Goal: Task Accomplishment & Management: Complete application form

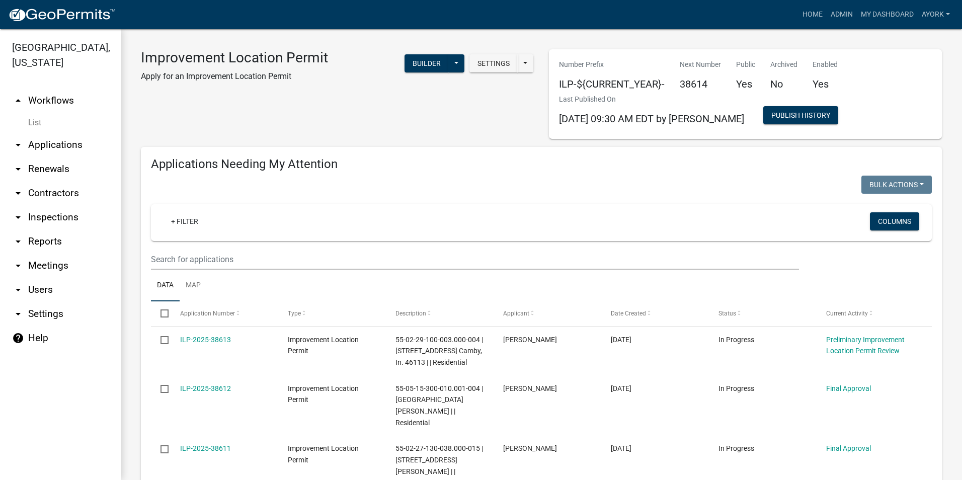
click at [16, 144] on icon "arrow_drop_down" at bounding box center [18, 145] width 12 height 12
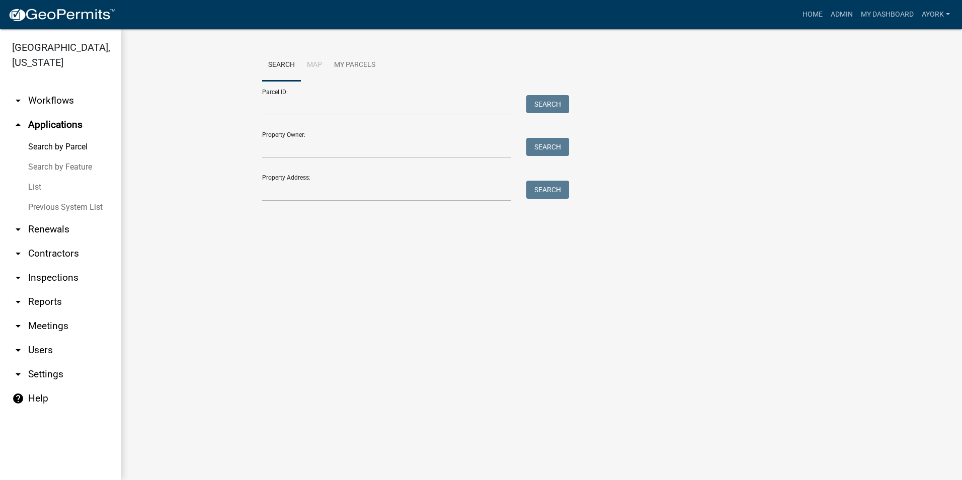
click at [38, 187] on link "List" at bounding box center [60, 187] width 121 height 20
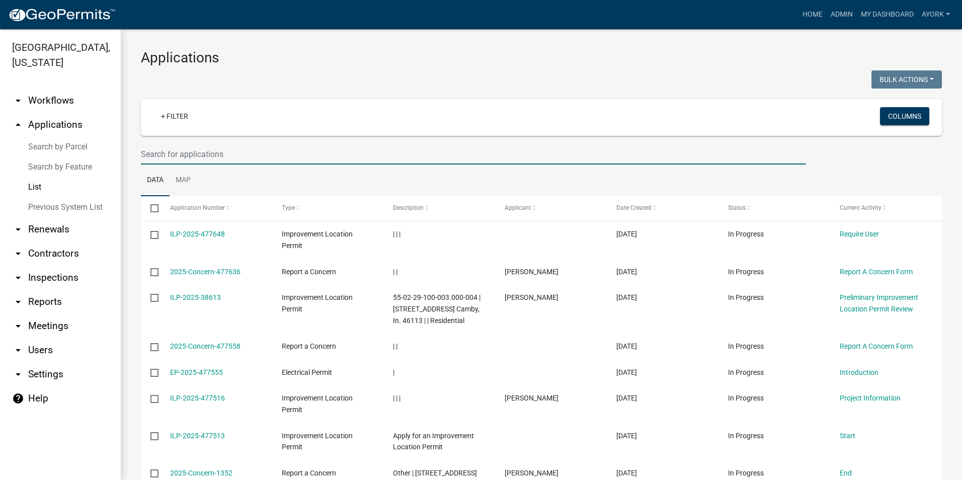
click at [231, 148] on input "text" at bounding box center [473, 154] width 665 height 21
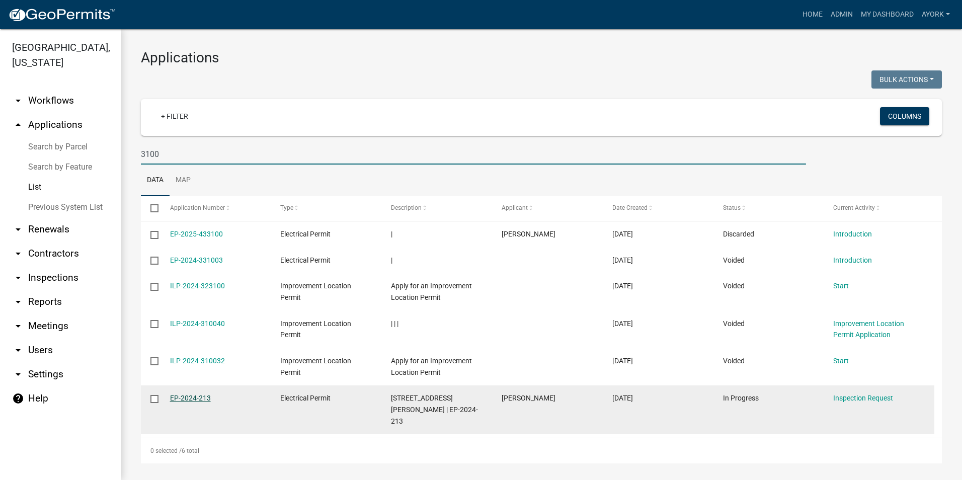
type input "3100"
click at [199, 397] on link "EP-2024-213" at bounding box center [190, 398] width 41 height 8
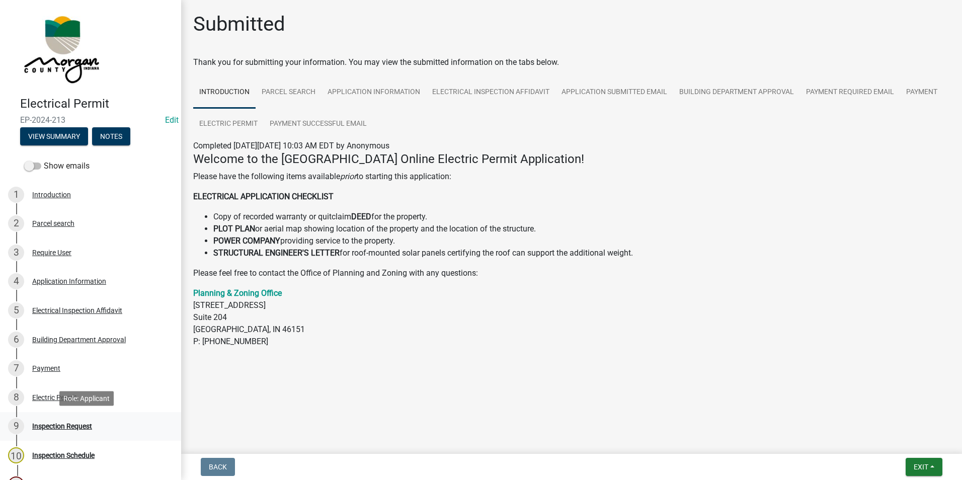
click at [63, 423] on div "Inspection Request" at bounding box center [62, 426] width 60 height 7
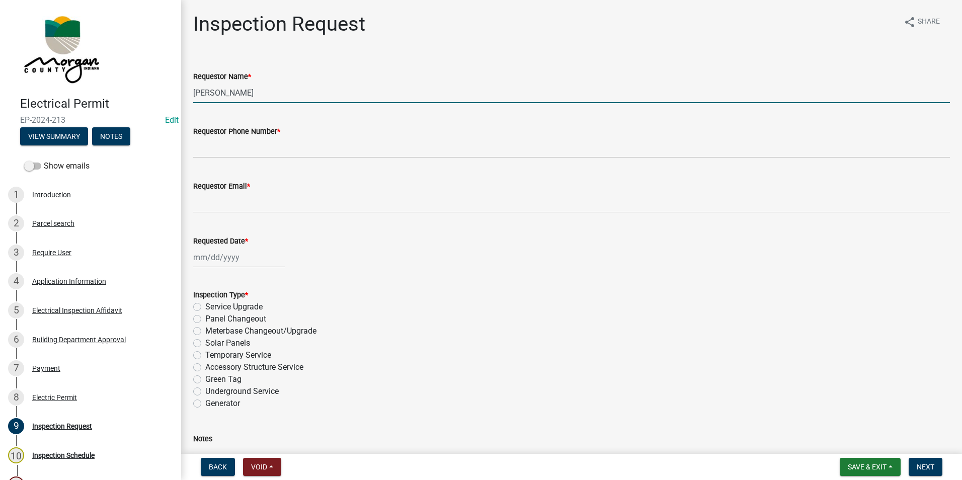
drag, startPoint x: 211, startPoint y: 90, endPoint x: 159, endPoint y: 92, distance: 52.9
click at [159, 92] on div "Electrical Permit EP-2024-213 Edit View Summary Notes Show emails 1 Introductio…" at bounding box center [481, 240] width 962 height 480
type input "[PERSON_NAME]"
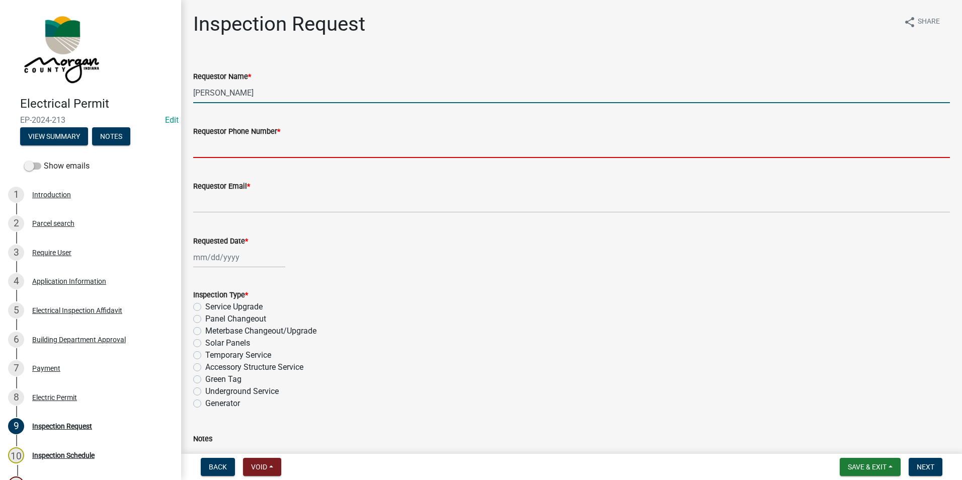
click at [258, 151] on input "Requestor Phone Number *" at bounding box center [571, 147] width 757 height 21
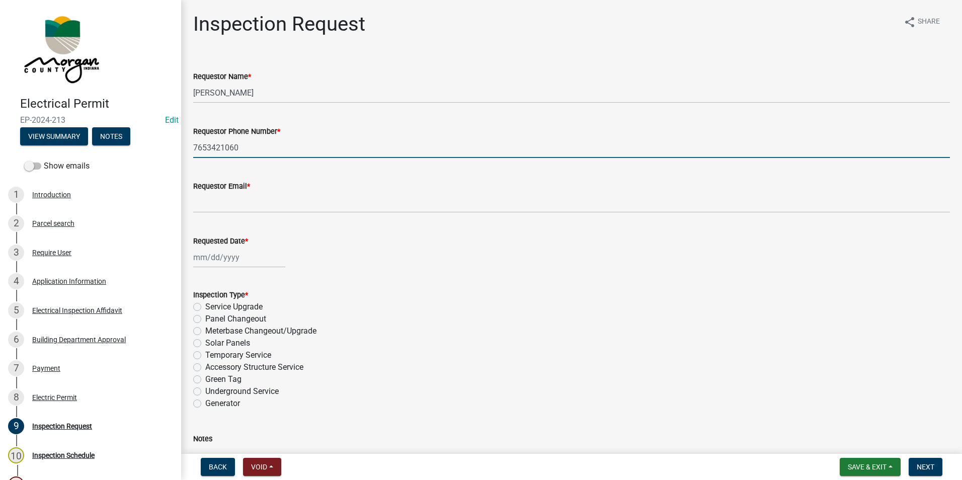
type input "7653421060"
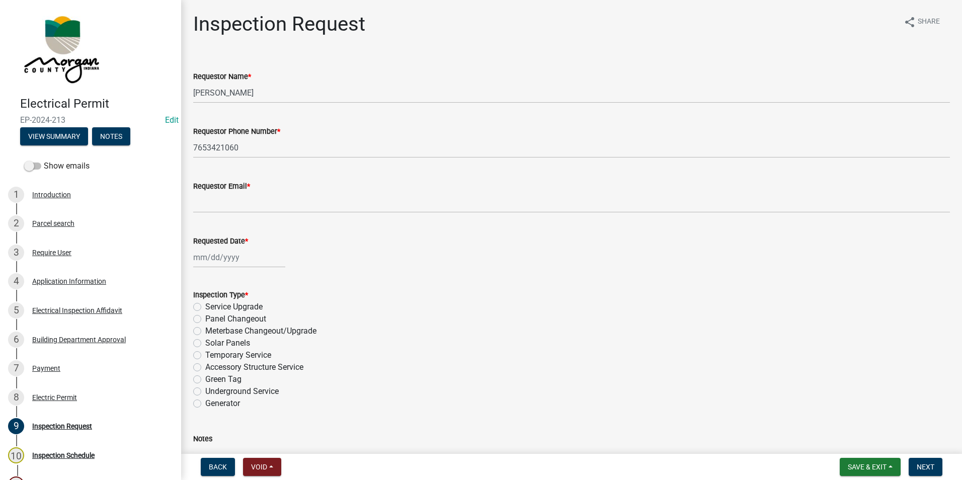
click at [293, 214] on wm-data-entity-input "Requestor Email *" at bounding box center [571, 193] width 757 height 55
click at [57, 278] on div "Application Information" at bounding box center [69, 281] width 74 height 7
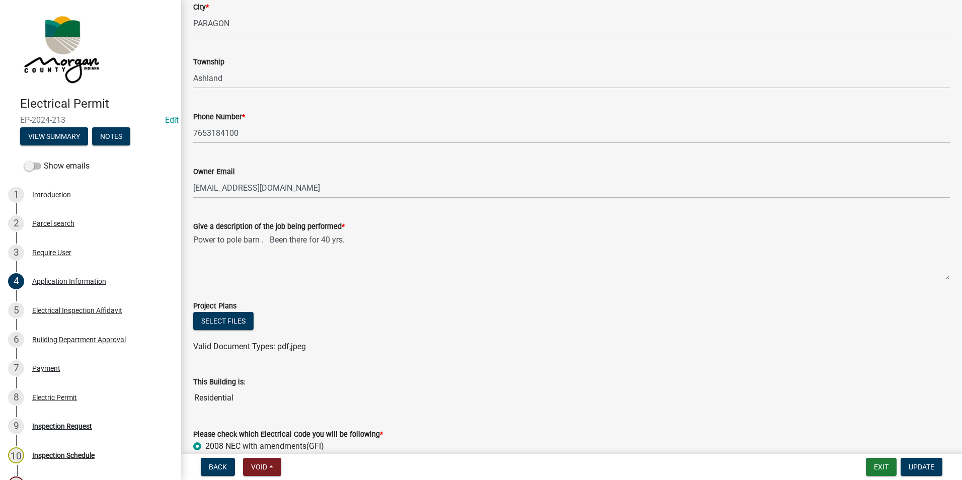
scroll to position [252, 0]
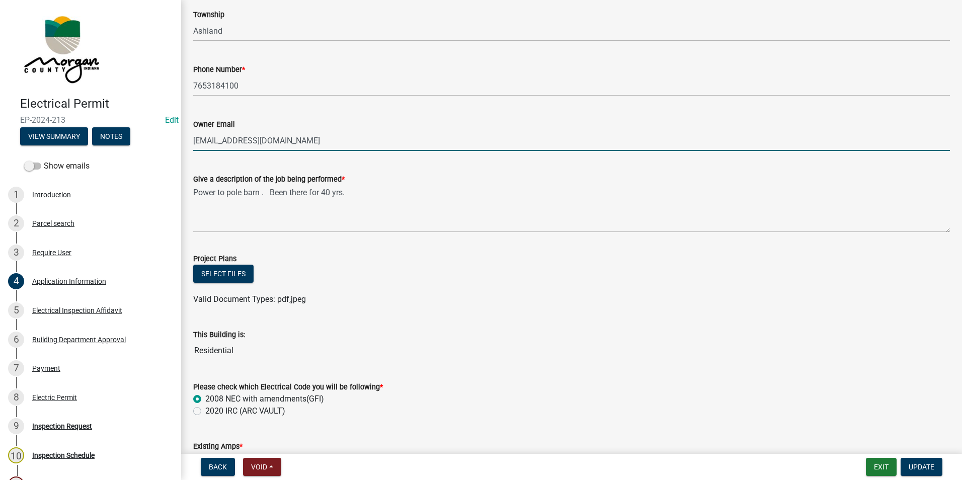
drag, startPoint x: 276, startPoint y: 139, endPoint x: 188, endPoint y: 128, distance: 89.2
click at [188, 128] on div "Owner Email [EMAIL_ADDRESS][DOMAIN_NAME]" at bounding box center [572, 127] width 772 height 47
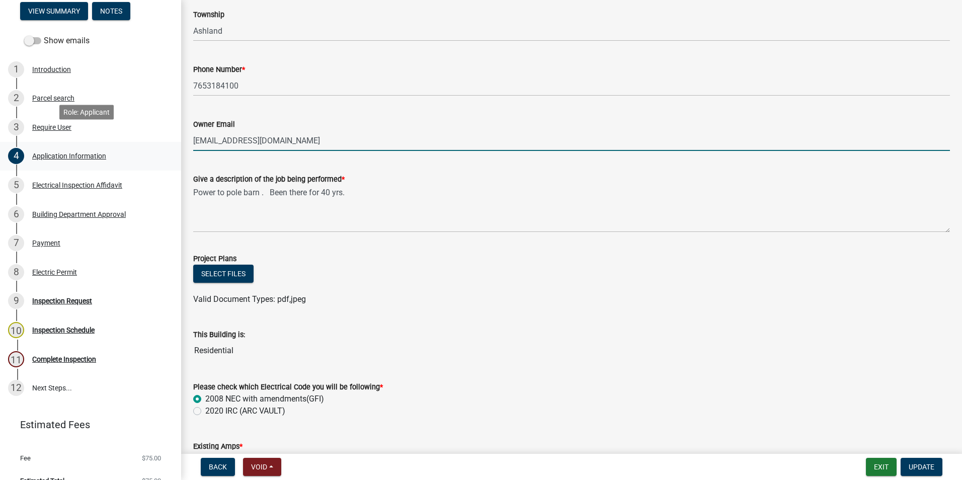
scroll to position [141, 0]
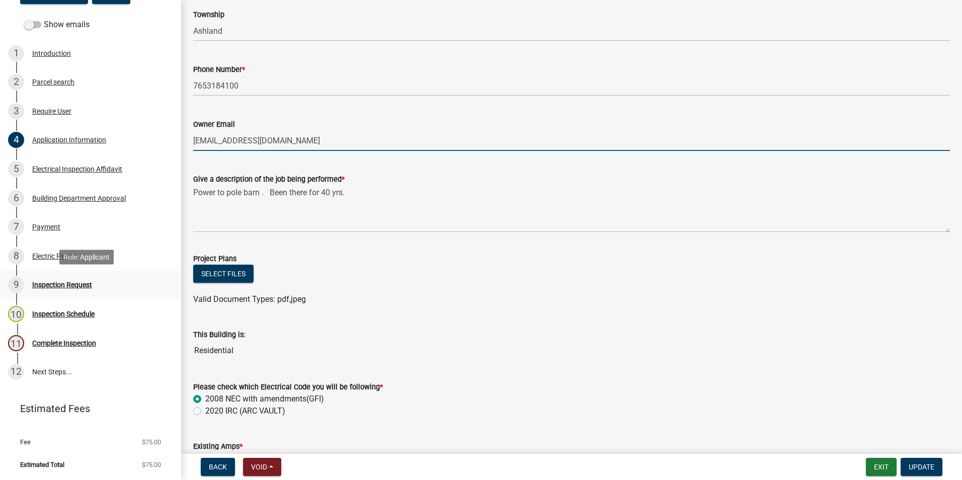
click at [67, 286] on div "Inspection Request" at bounding box center [62, 284] width 60 height 7
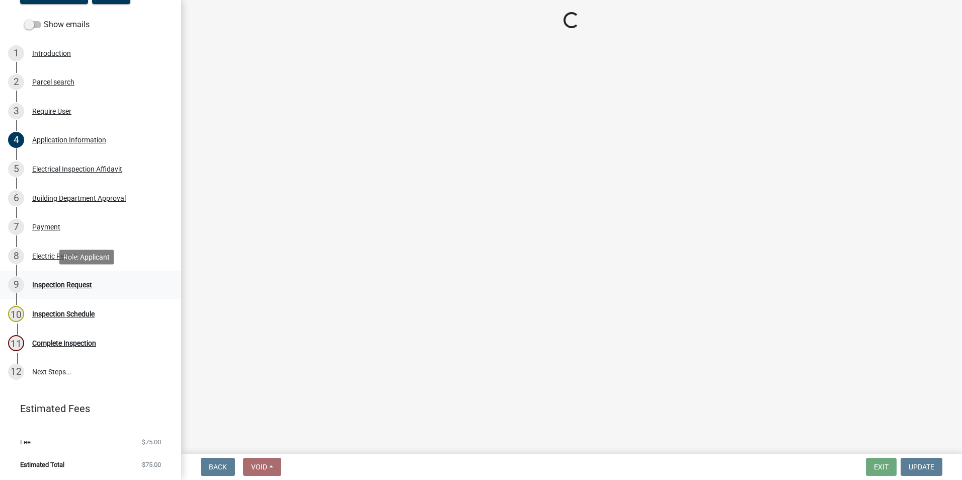
scroll to position [0, 0]
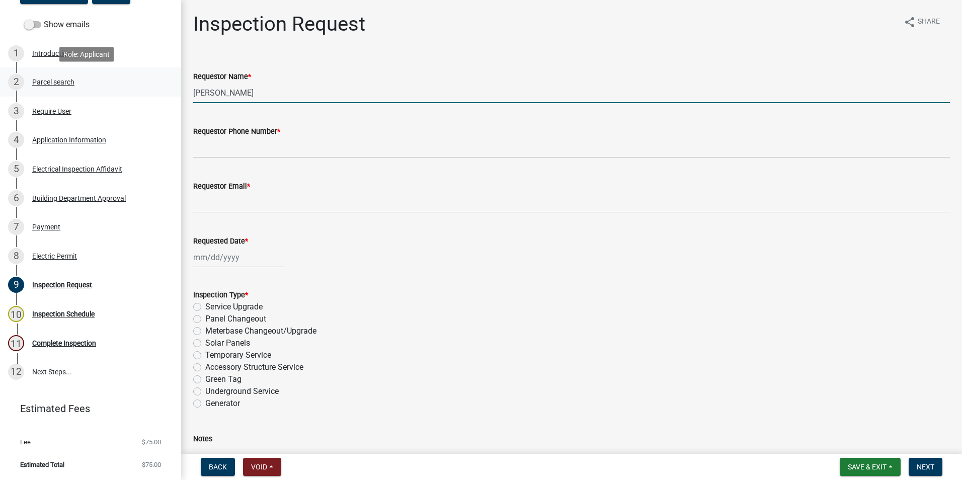
drag, startPoint x: 245, startPoint y: 92, endPoint x: 102, endPoint y: 74, distance: 144.4
click at [102, 74] on div "Electrical Permit EP-2024-213 Edit View Summary Notes Show emails 1 Introductio…" at bounding box center [481, 240] width 962 height 480
type input "[PERSON_NAME]"
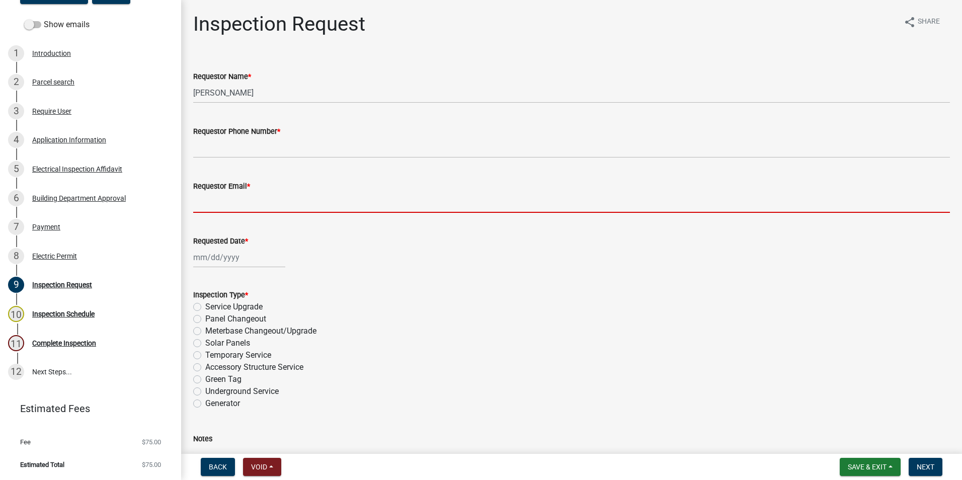
paste input "[EMAIL_ADDRESS][DOMAIN_NAME]"
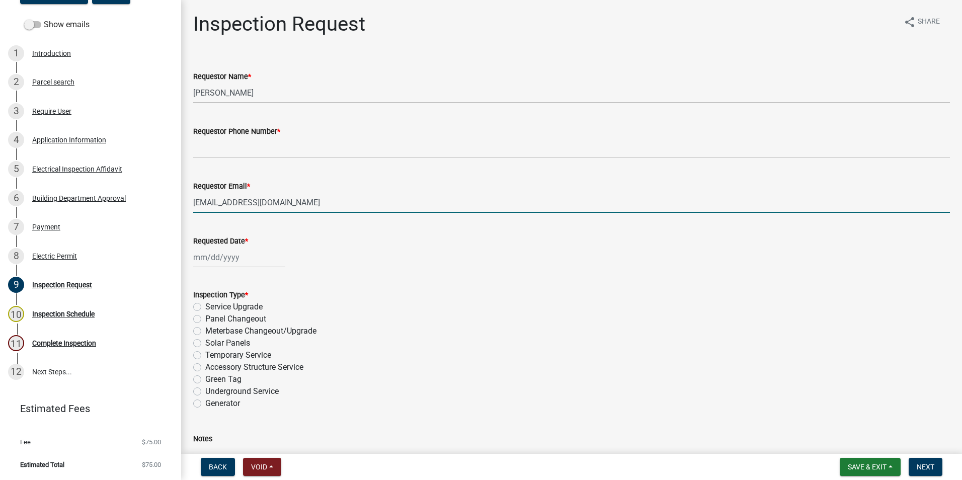
type input "[EMAIL_ADDRESS][DOMAIN_NAME]"
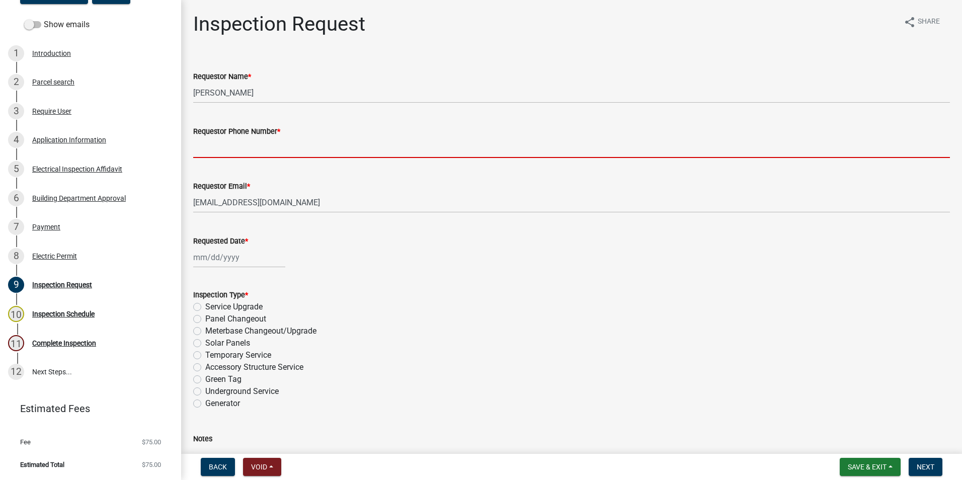
click at [247, 154] on input "Requestor Phone Number *" at bounding box center [571, 147] width 757 height 21
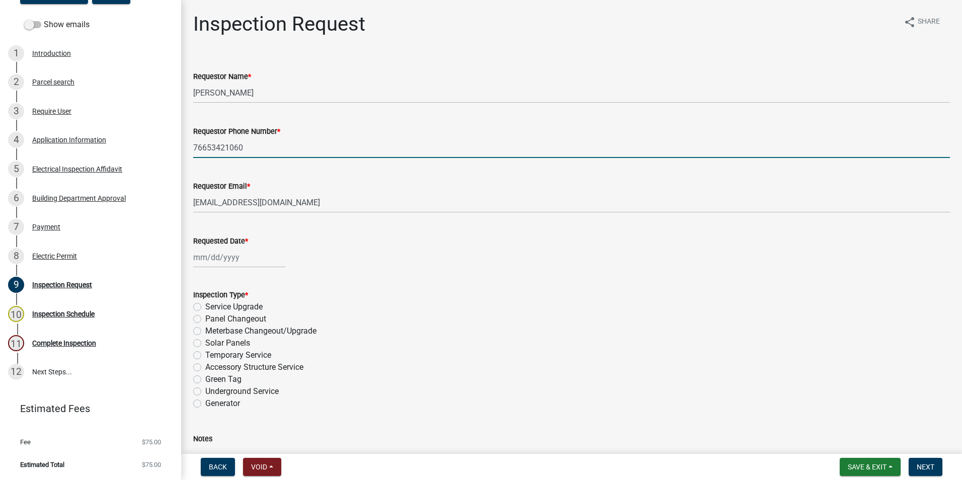
scroll to position [90, 0]
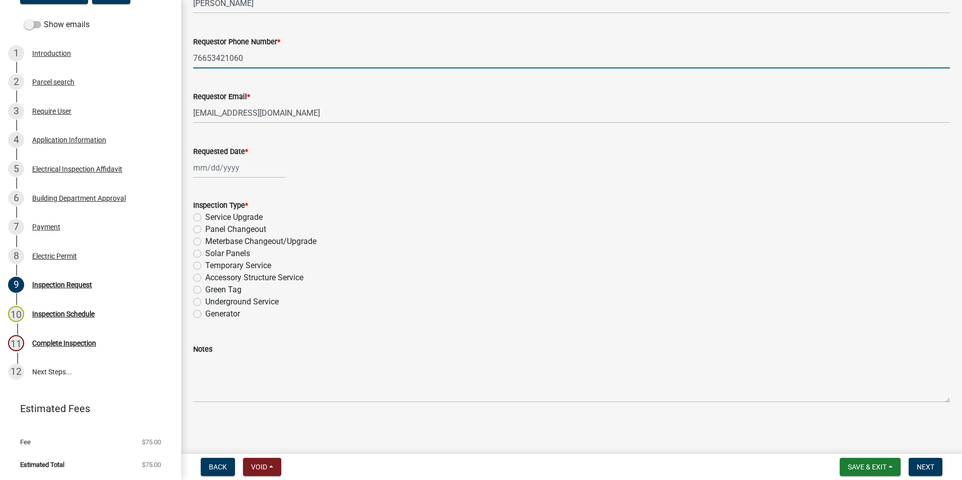
type input "76653421060"
select select "9"
select select "2025"
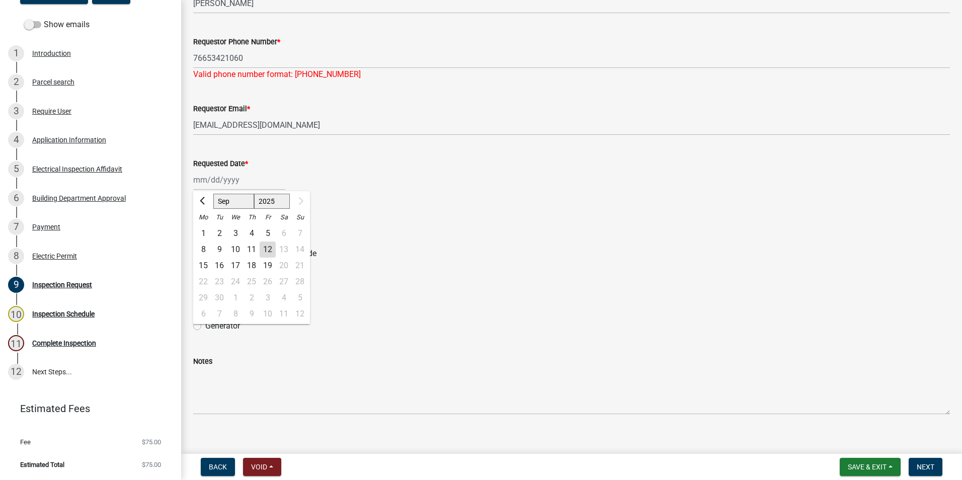
click at [252, 170] on div "[PERSON_NAME] Feb Mar Apr [PERSON_NAME][DATE] [DATE] 1526 1527 1528 1529 1530 1…" at bounding box center [239, 180] width 92 height 21
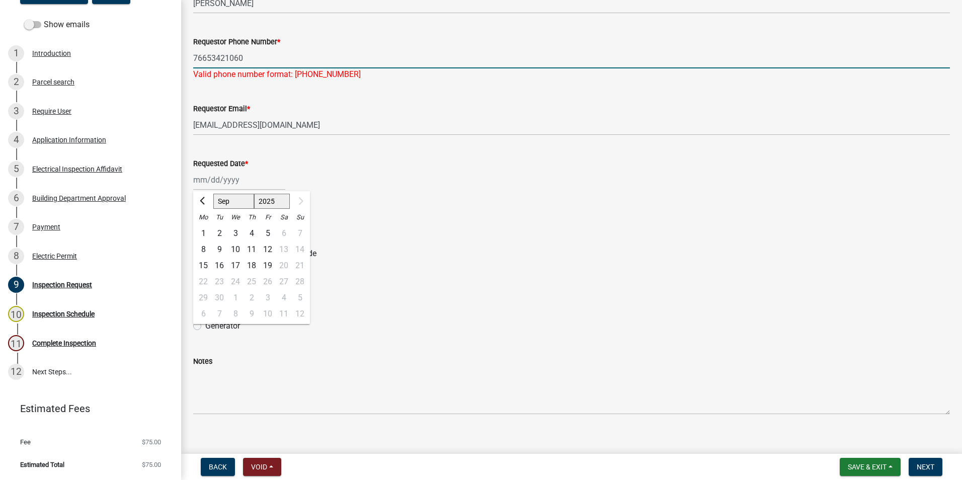
click at [207, 57] on input "76653421060" at bounding box center [571, 58] width 757 height 21
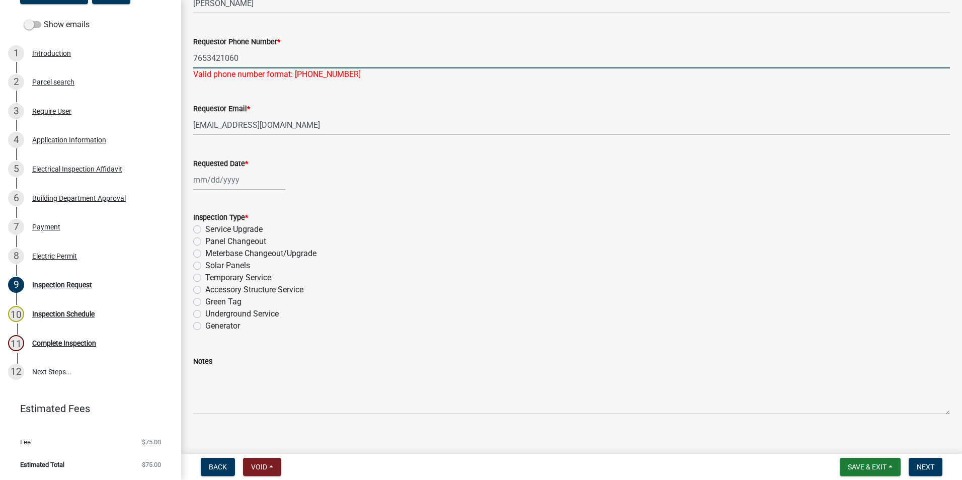
type input "7653421060"
select select "9"
select select "2025"
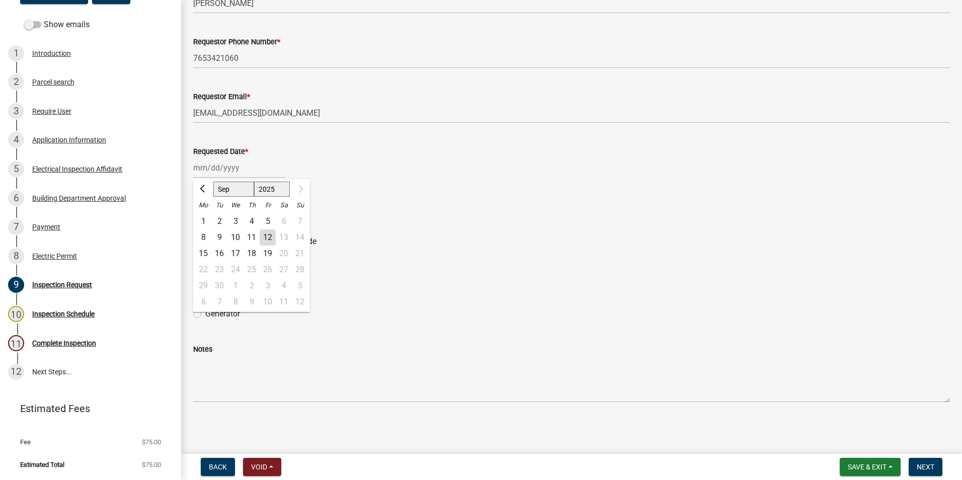
click at [235, 175] on div "[PERSON_NAME] Feb Mar Apr [PERSON_NAME][DATE] [DATE] 1526 1527 1528 1529 1530 1…" at bounding box center [239, 167] width 92 height 21
click at [217, 251] on div "16" at bounding box center [219, 254] width 16 height 16
type input "[DATE]"
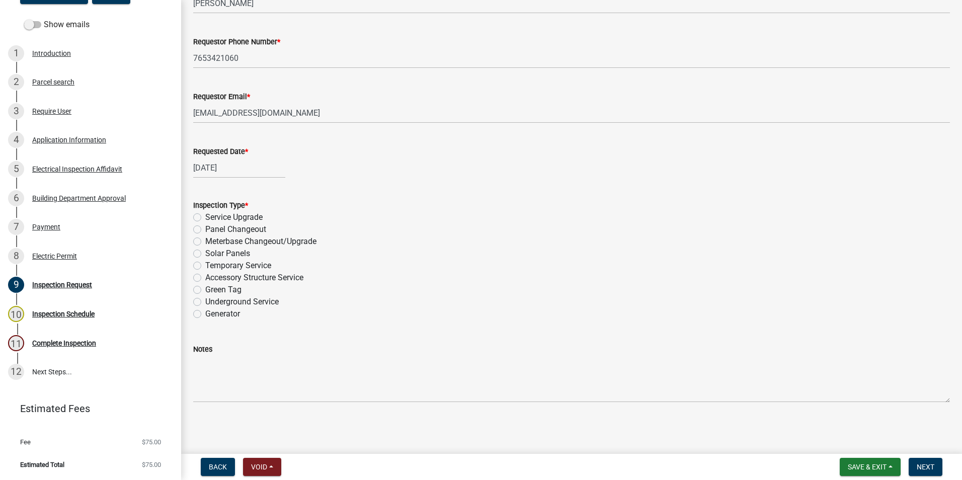
click at [209, 172] on div "[DATE]" at bounding box center [239, 167] width 92 height 21
select select "9"
select select "2025"
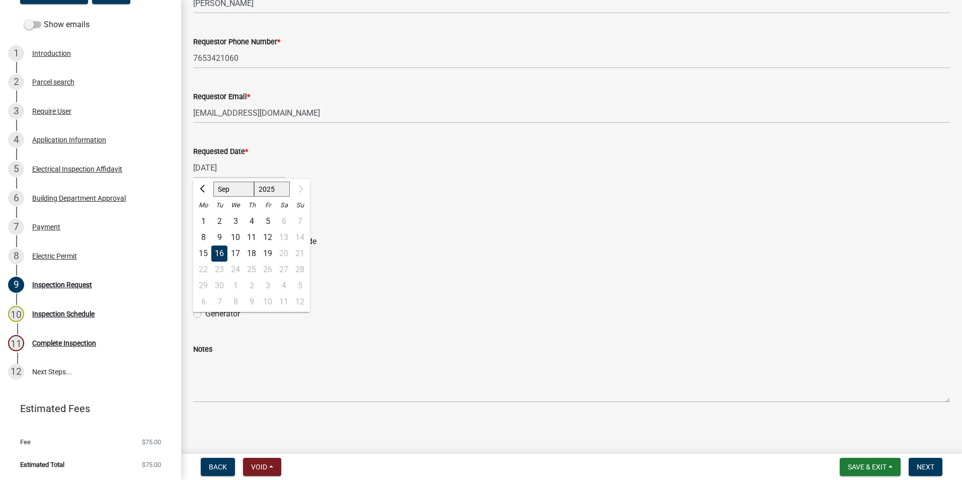
click at [220, 254] on div "16" at bounding box center [219, 254] width 16 height 16
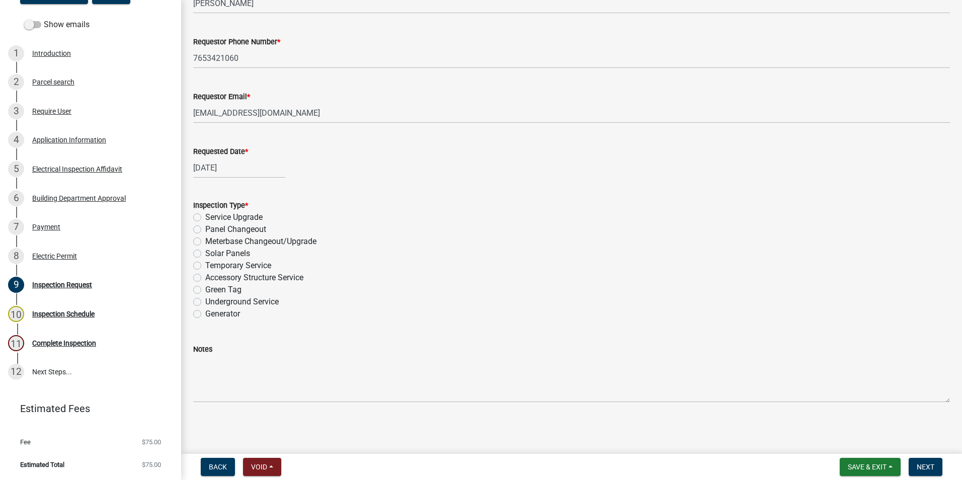
click at [192, 279] on div "Inspection Type * Service Upgrade Panel Changeout Meterbase Changeout/Upgrade S…" at bounding box center [572, 253] width 772 height 133
click at [205, 279] on label "Accessory Structure Service" at bounding box center [254, 278] width 98 height 12
click at [205, 278] on input "Accessory Structure Service" at bounding box center [208, 275] width 7 height 7
radio input "true"
click at [916, 469] on button "Next" at bounding box center [926, 467] width 34 height 18
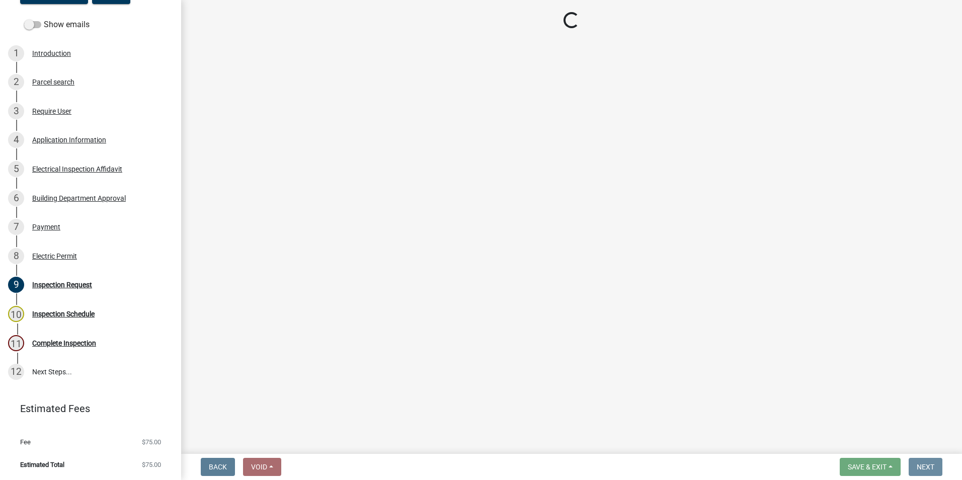
scroll to position [0, 0]
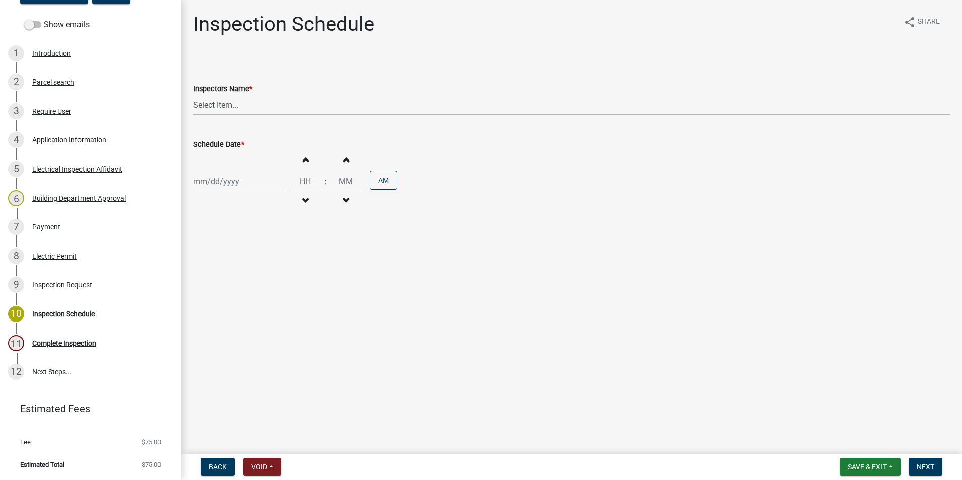
click at [230, 98] on select "Select Item... [PERSON_NAME] ([PERSON_NAME]) AndrewMason ([PERSON_NAME])" at bounding box center [571, 105] width 757 height 21
select select "47d75678-cf87-418f-879d-88d5340f2bcb"
click at [193, 95] on select "Select Item... [PERSON_NAME] ([PERSON_NAME]) AndrewMason ([PERSON_NAME])" at bounding box center [571, 105] width 757 height 21
click at [230, 182] on div at bounding box center [239, 181] width 92 height 21
select select "9"
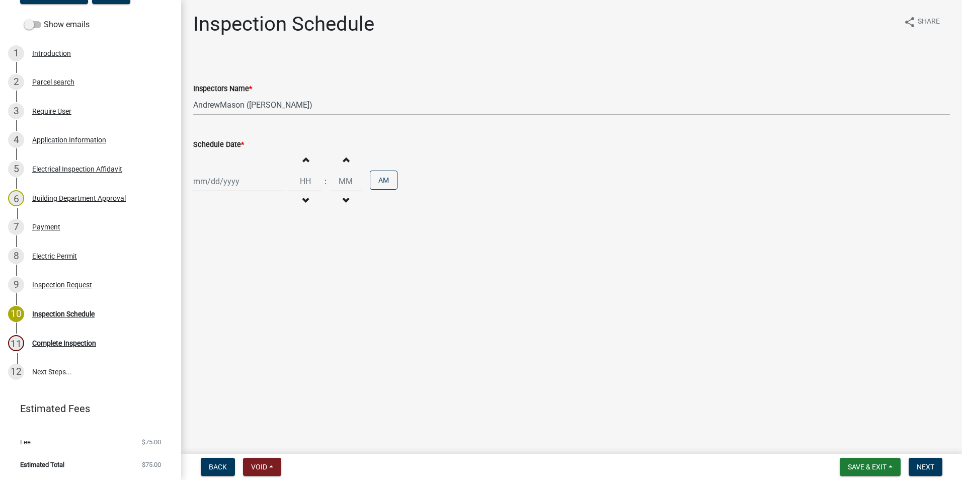
select select "2025"
click at [225, 266] on div "16" at bounding box center [219, 267] width 16 height 16
type input "[DATE]"
click at [927, 461] on button "Next" at bounding box center [926, 467] width 34 height 18
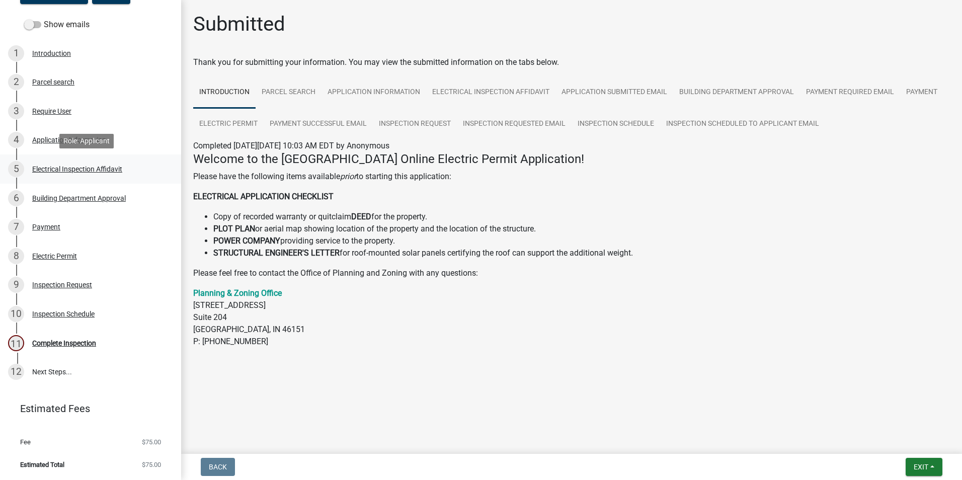
click at [83, 172] on div "Electrical Inspection Affidavit" at bounding box center [77, 169] width 90 height 7
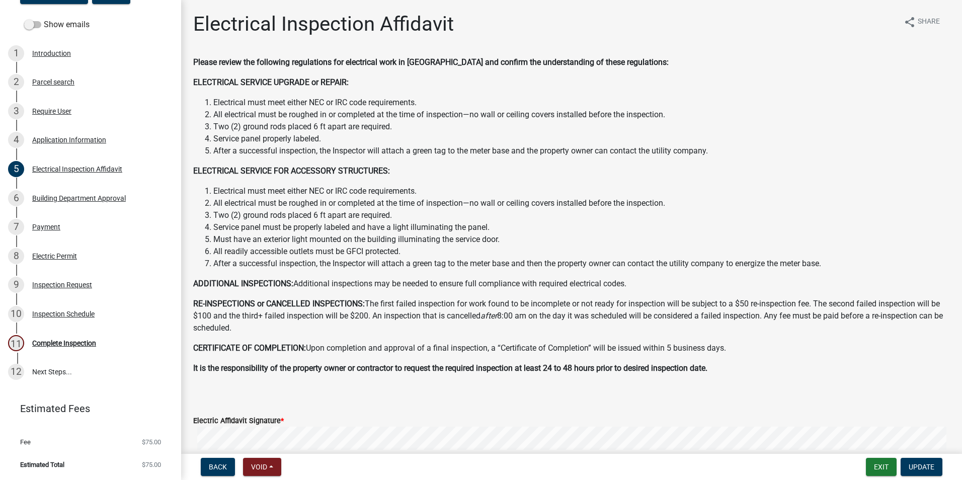
scroll to position [141, 0]
click at [79, 344] on div "Complete Inspection" at bounding box center [64, 343] width 64 height 7
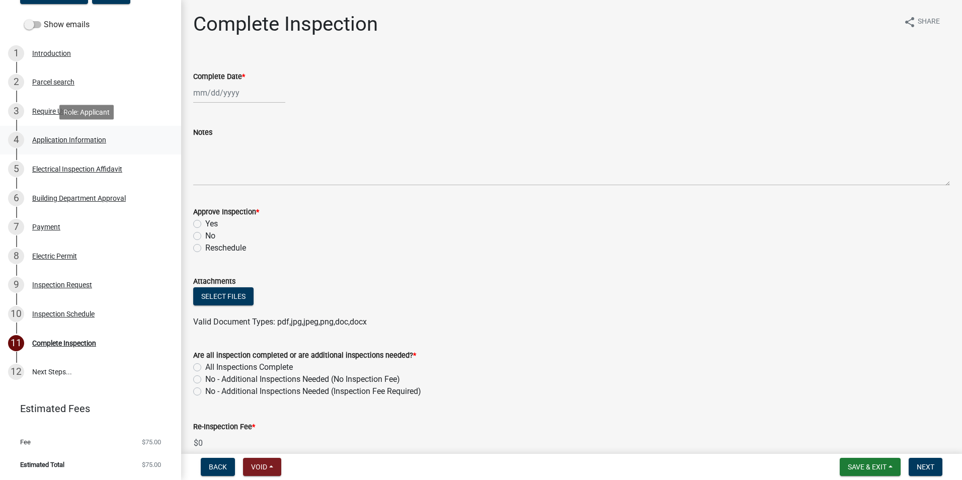
click at [67, 138] on div "Application Information" at bounding box center [69, 139] width 74 height 7
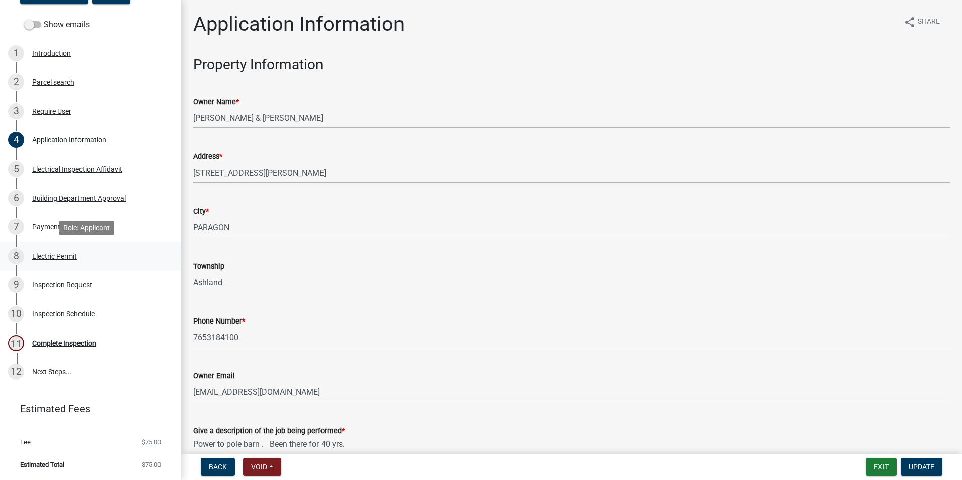
click at [60, 257] on div "Electric Permit" at bounding box center [54, 256] width 45 height 7
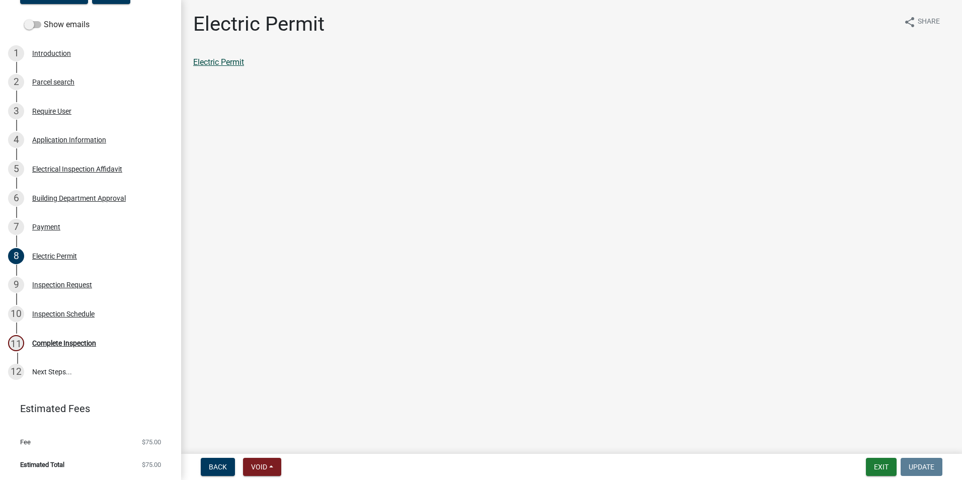
click at [230, 62] on link "Electric Permit" at bounding box center [218, 62] width 51 height 10
